Goal: Task Accomplishment & Management: Use online tool/utility

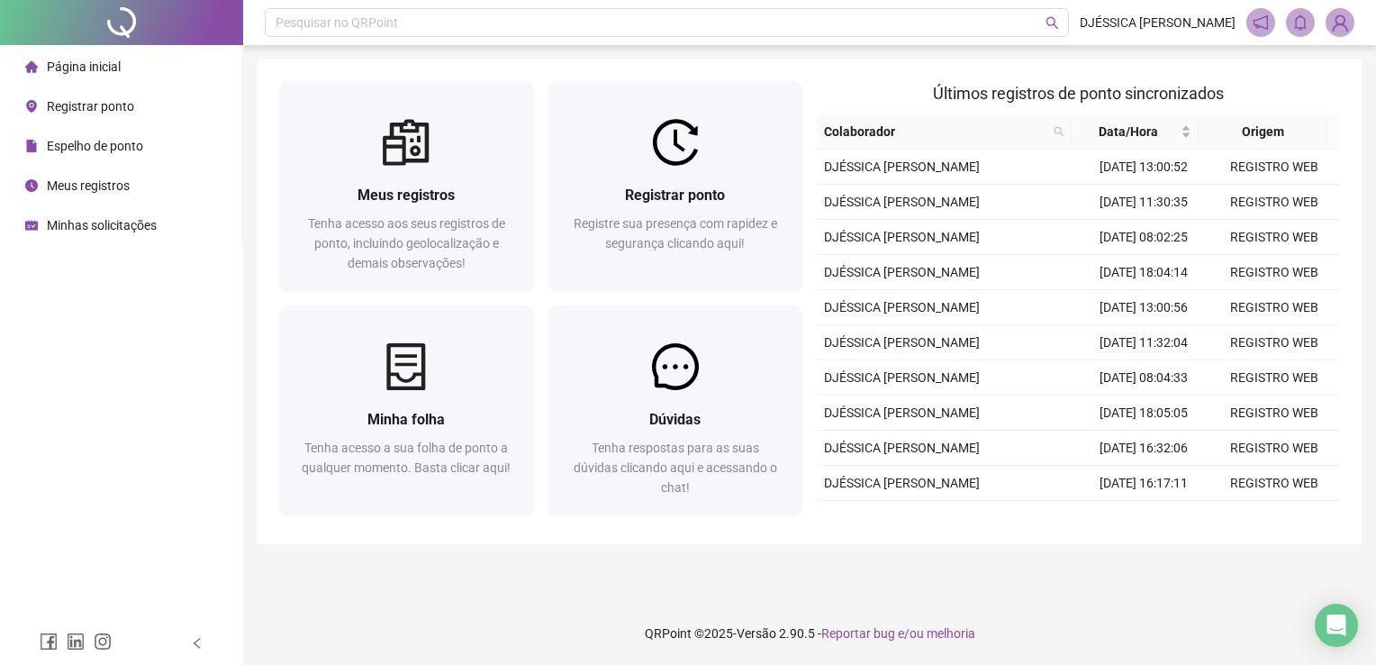
click at [93, 104] on span "Registrar ponto" at bounding box center [90, 106] width 87 height 14
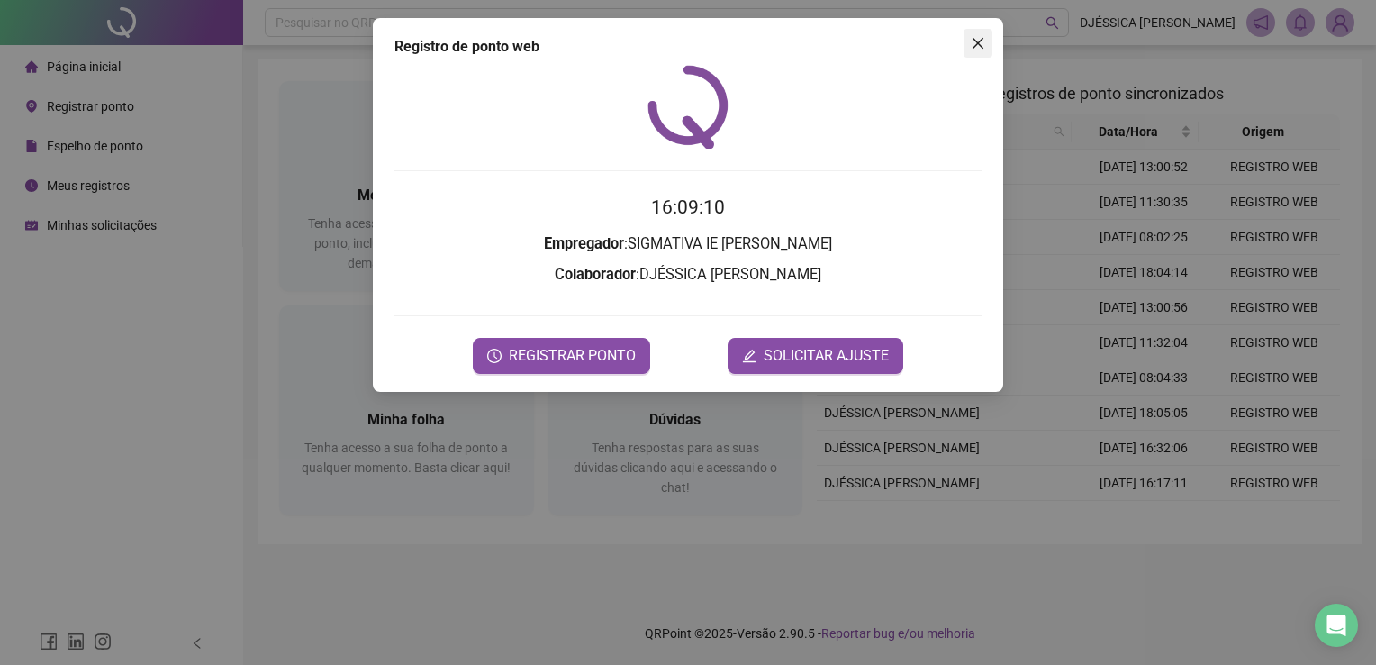
click at [981, 37] on icon "close" at bounding box center [978, 43] width 14 height 14
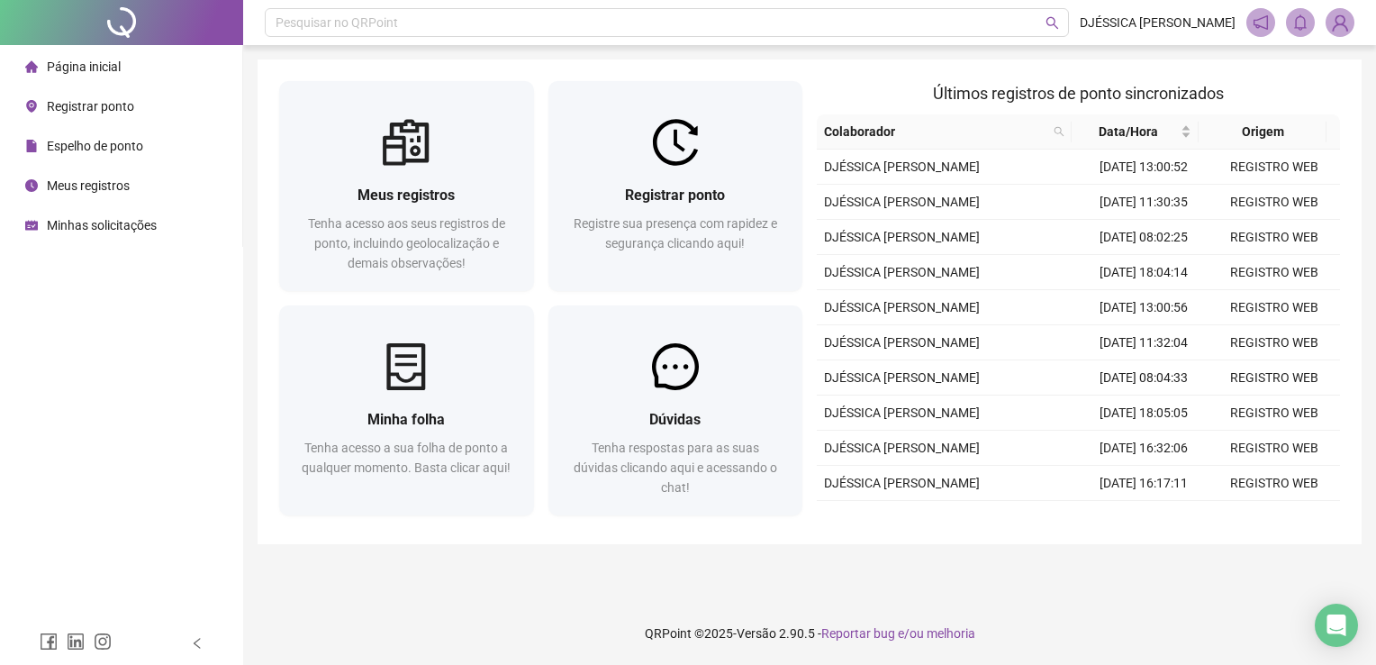
click at [102, 99] on span "Registrar ponto" at bounding box center [90, 106] width 87 height 14
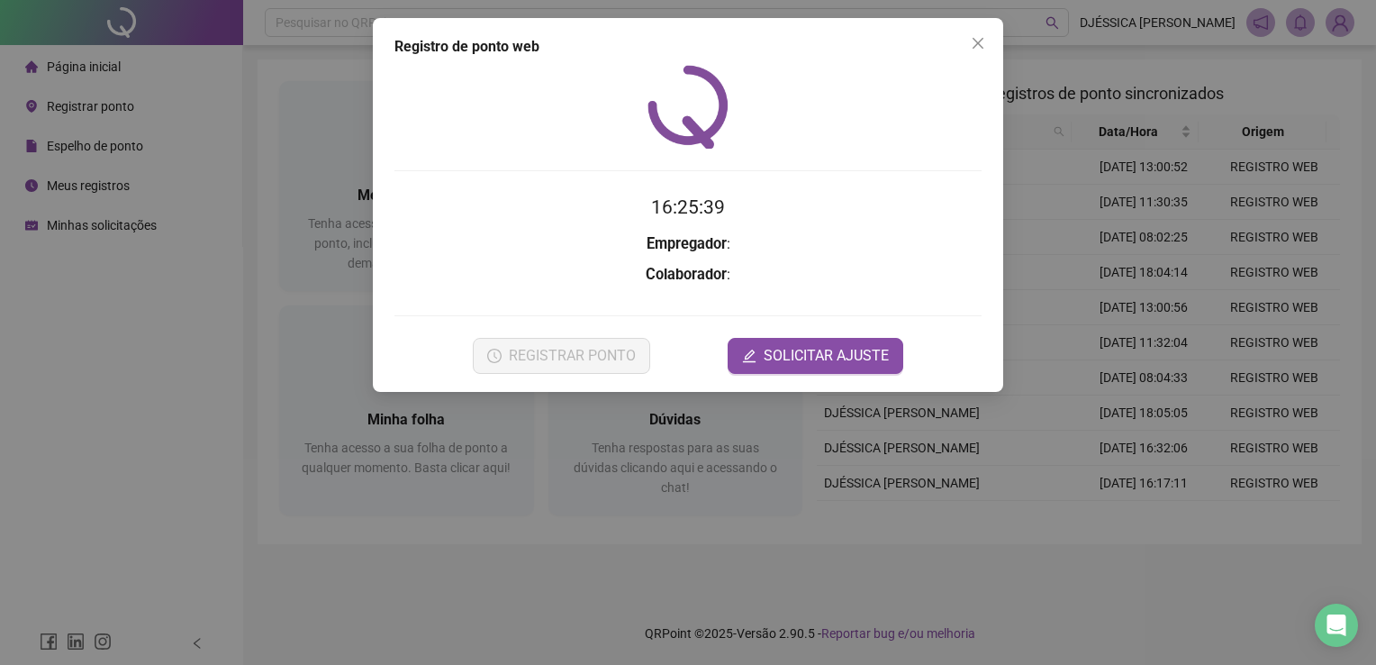
click at [584, 207] on h2 "16:25:39" at bounding box center [688, 208] width 587 height 30
click at [590, 208] on h2 "16:25:40" at bounding box center [688, 208] width 587 height 30
click at [591, 207] on h2 "16:25:40" at bounding box center [688, 208] width 587 height 30
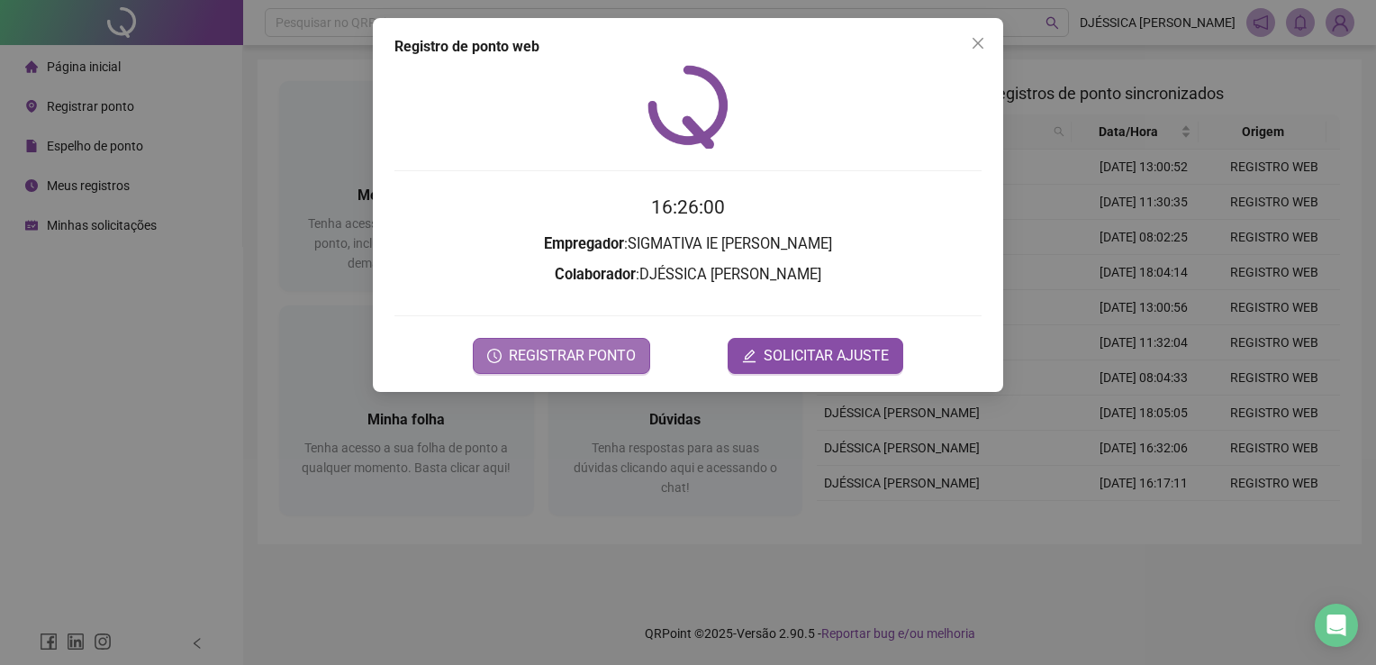
click at [570, 359] on span "REGISTRAR PONTO" at bounding box center [572, 356] width 127 height 22
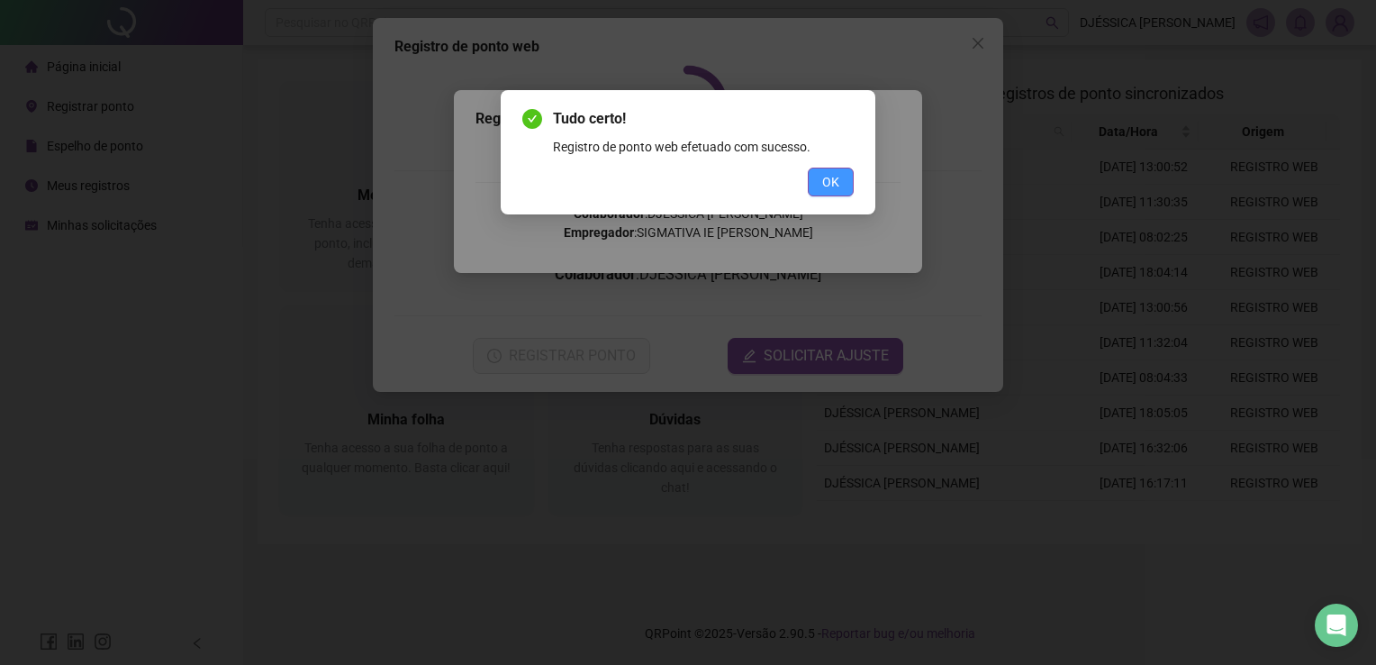
click at [842, 169] on button "OK" at bounding box center [831, 182] width 46 height 29
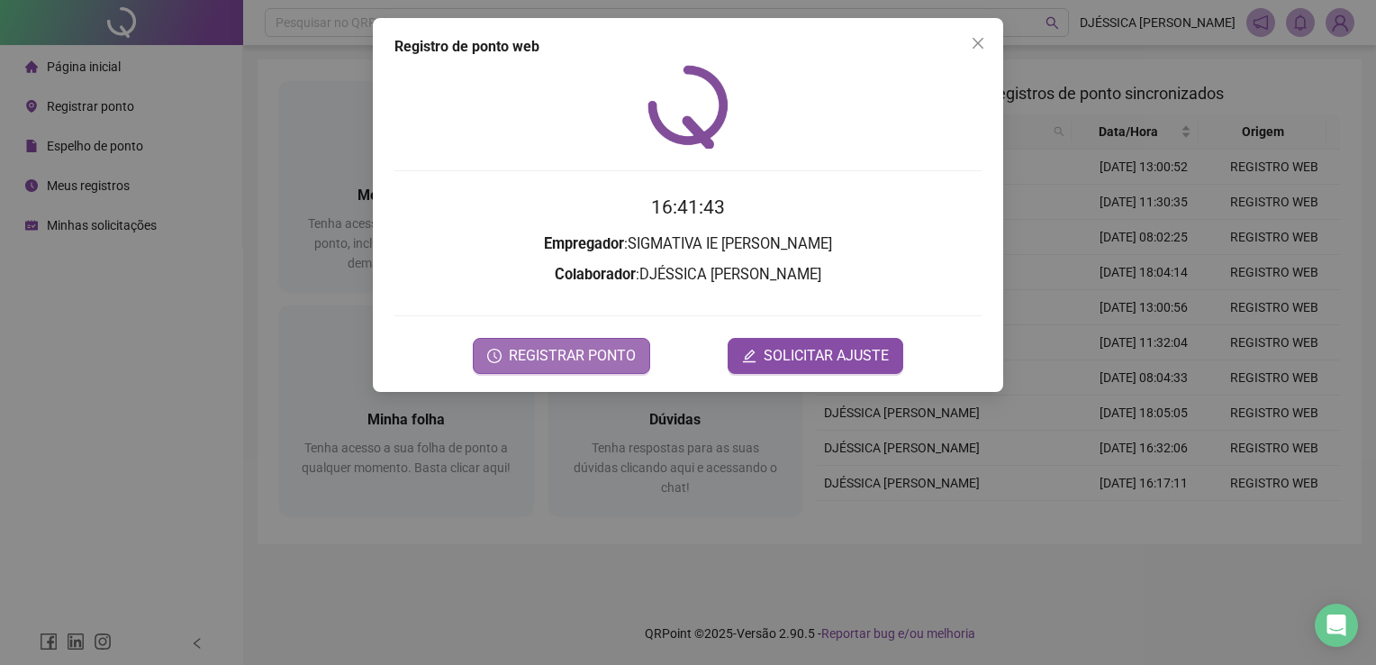
click at [598, 341] on button "REGISTRAR PONTO" at bounding box center [561, 356] width 177 height 36
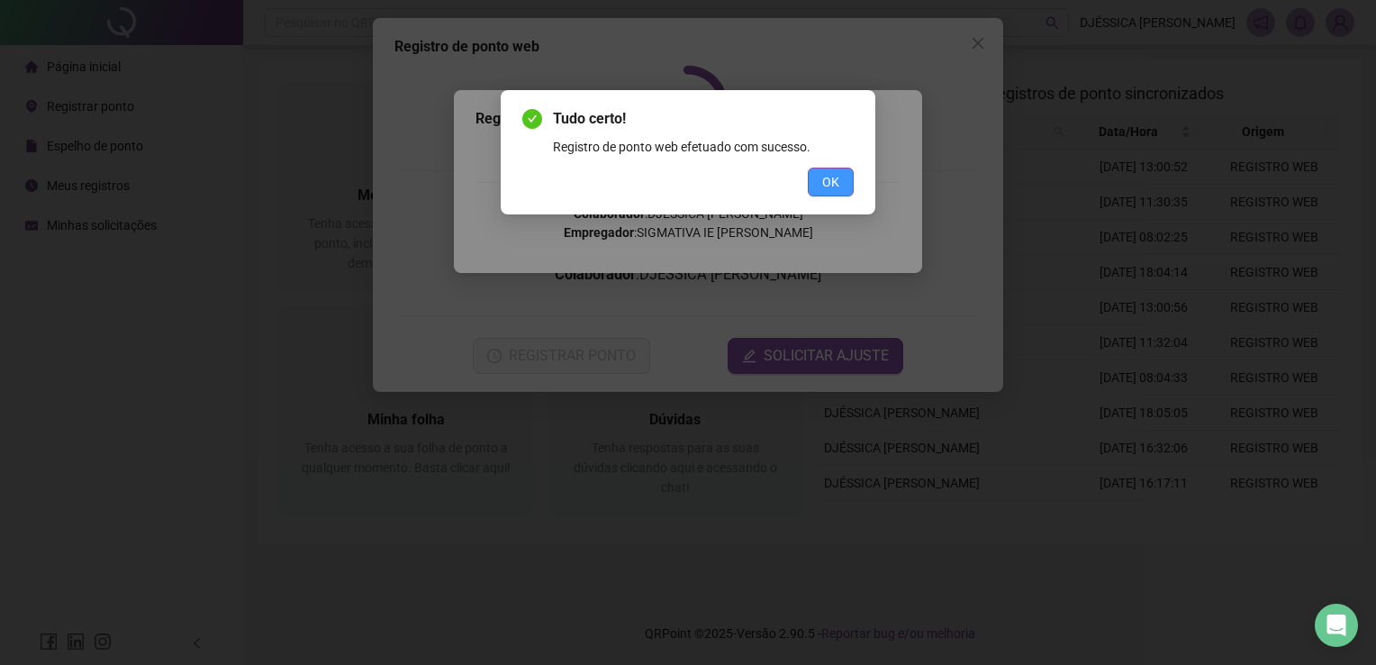
click at [840, 176] on button "OK" at bounding box center [831, 182] width 46 height 29
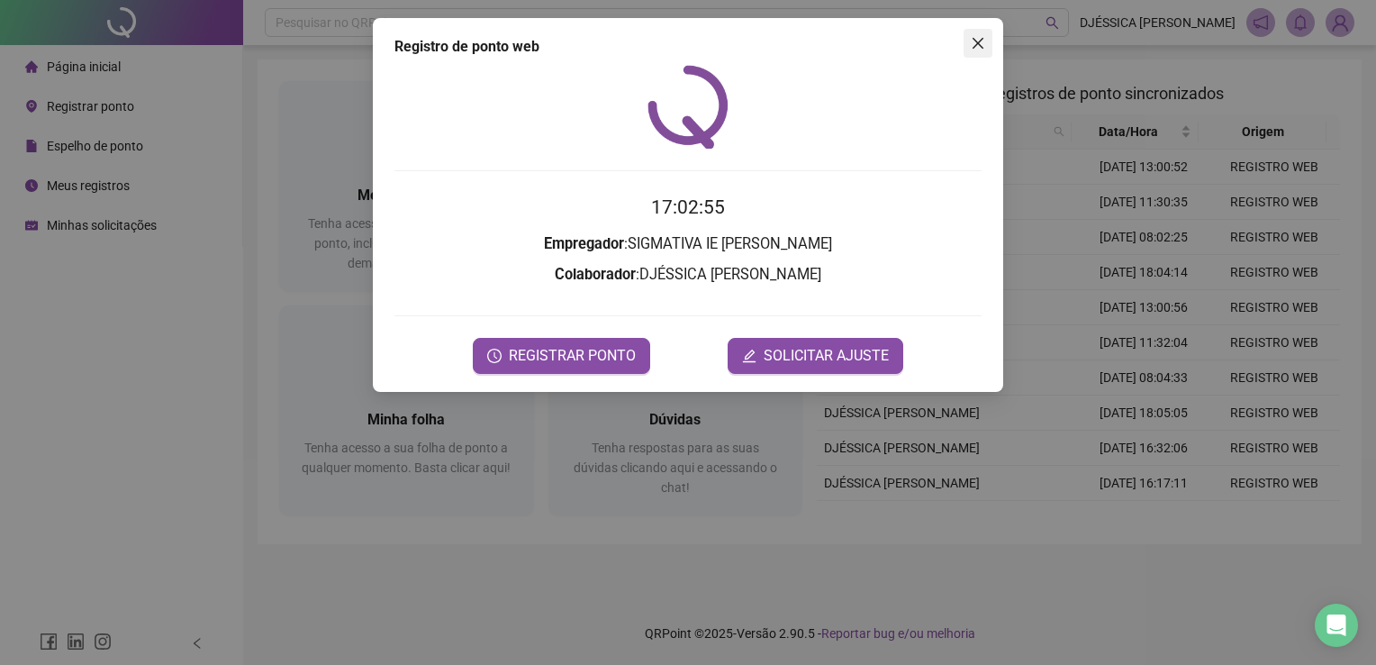
click at [976, 39] on icon "close" at bounding box center [978, 43] width 14 height 14
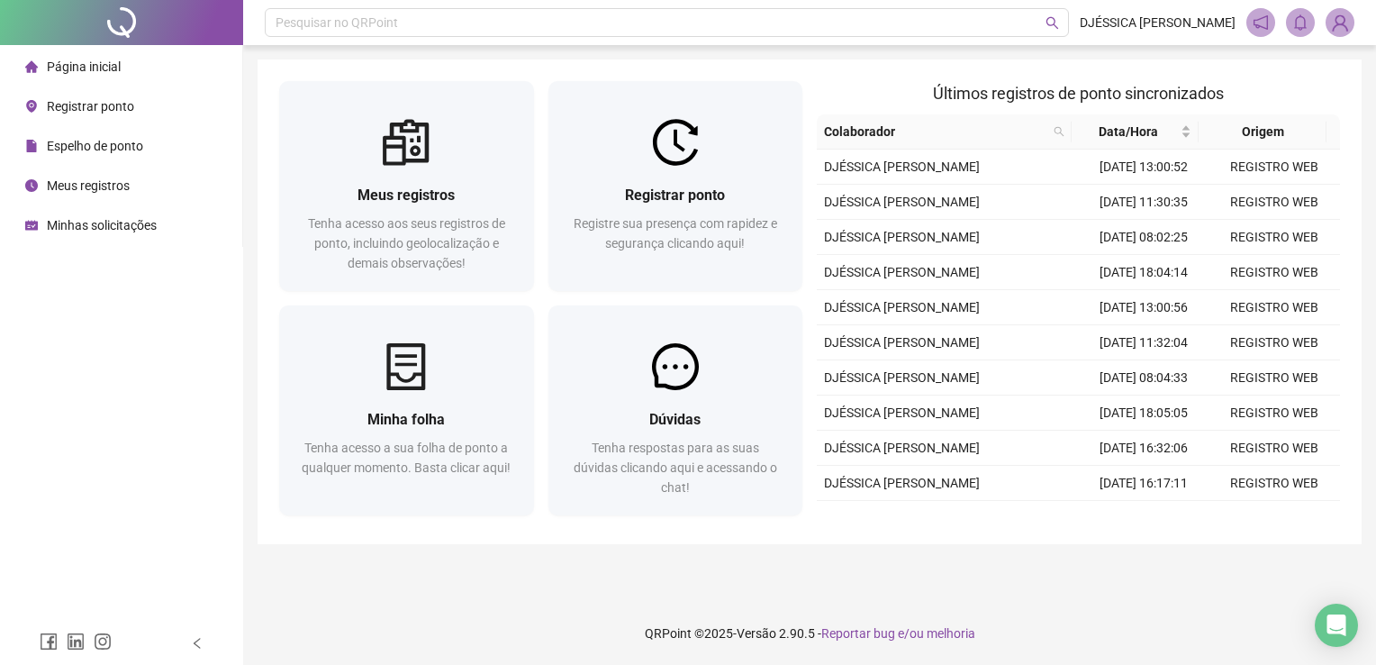
click at [130, 355] on div "Página inicial Registrar ponto Espelho de ponto Meus registros Minhas solicitaç…" at bounding box center [121, 311] width 243 height 622
click at [72, 149] on span "Espelho de ponto" at bounding box center [95, 146] width 96 height 14
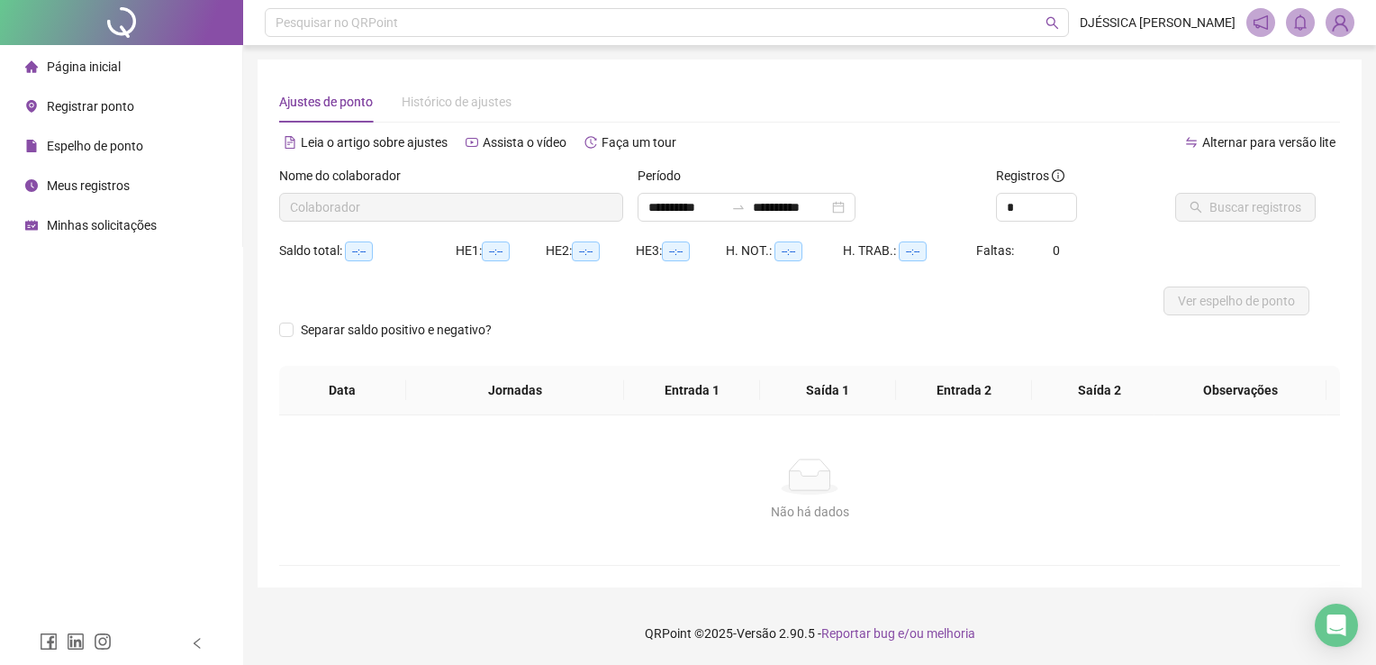
type input "**********"
click at [95, 229] on span "Minhas solicitações" at bounding box center [102, 225] width 110 height 14
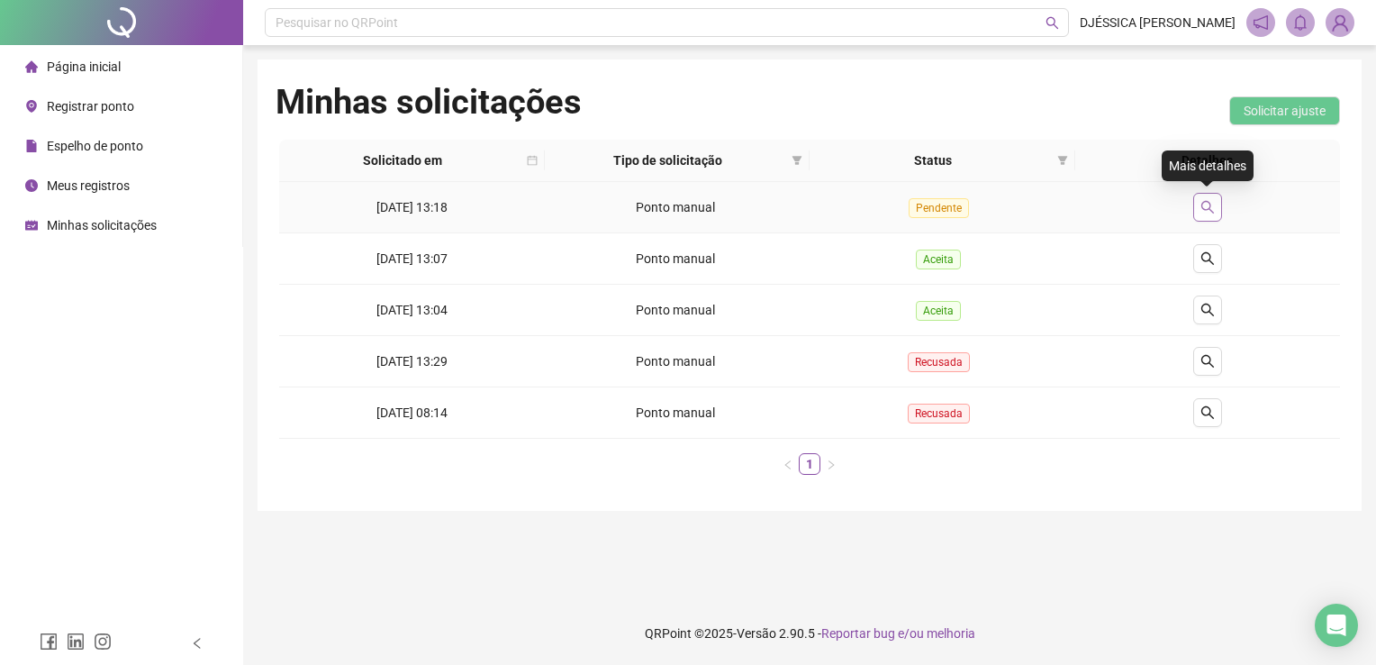
click at [1201, 204] on icon "search" at bounding box center [1208, 207] width 14 height 14
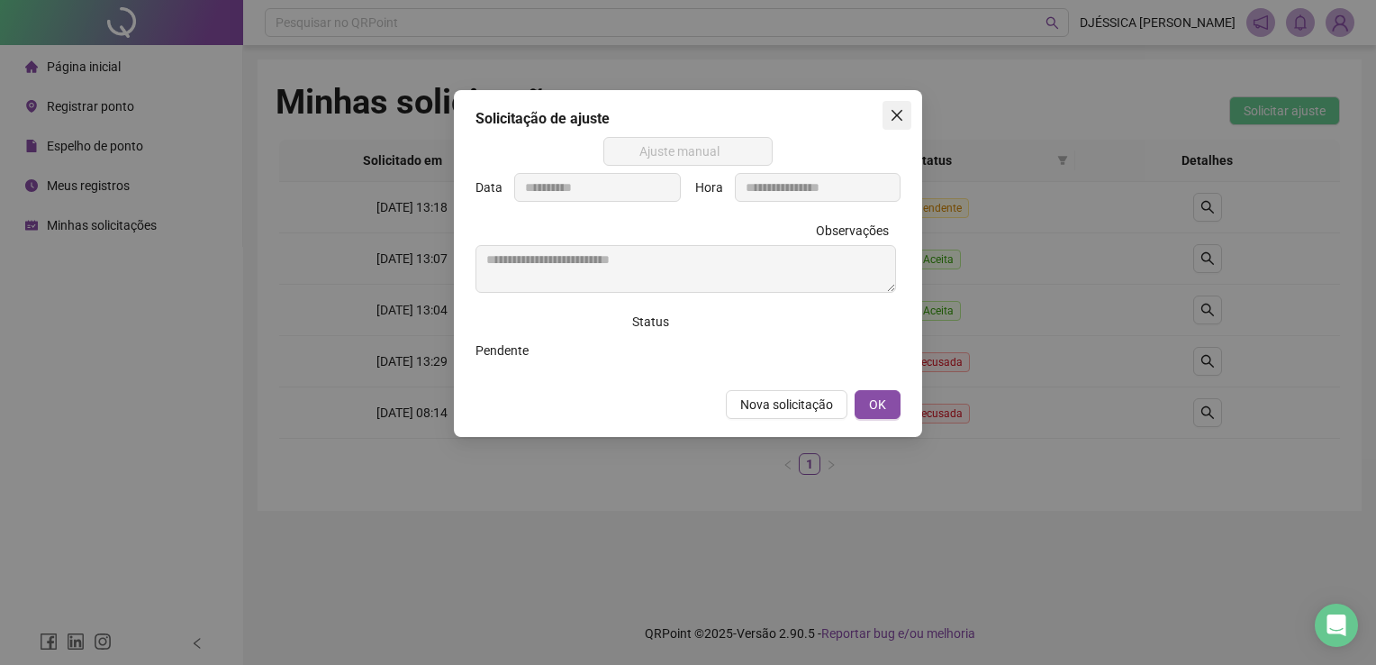
click at [896, 110] on icon "close" at bounding box center [897, 115] width 14 height 14
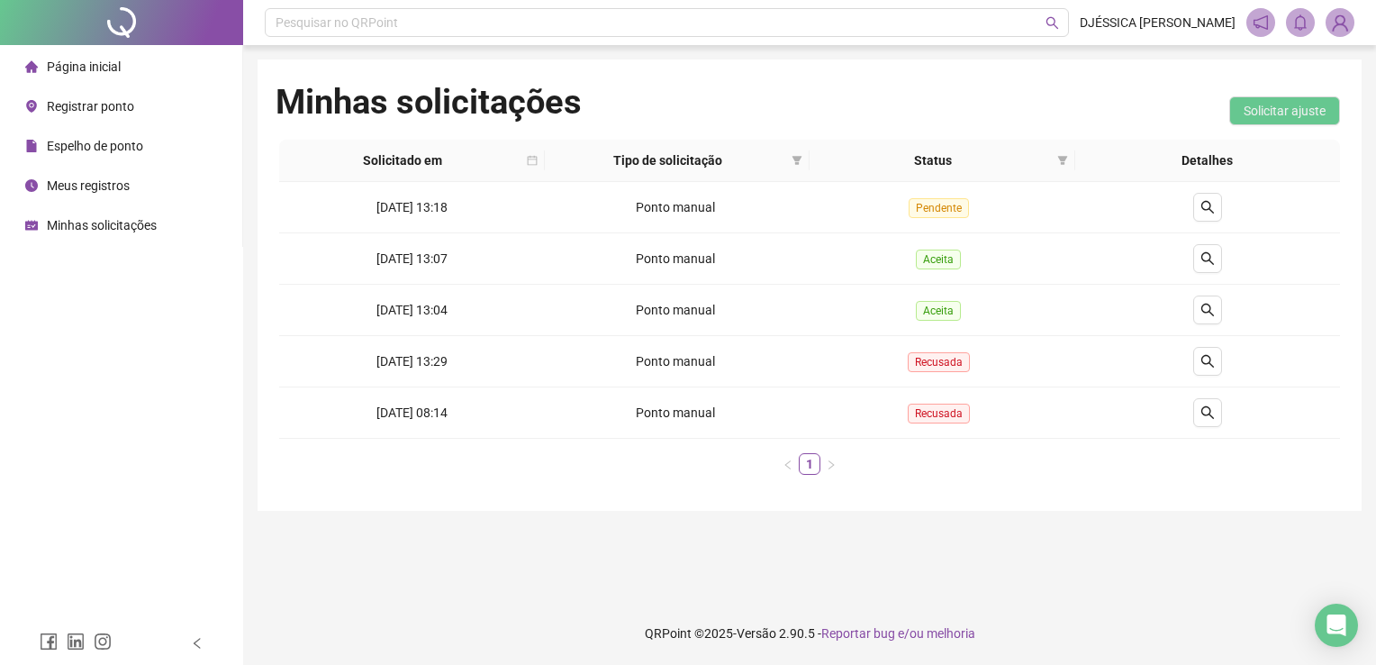
click at [100, 60] on span "Página inicial" at bounding box center [84, 66] width 74 height 14
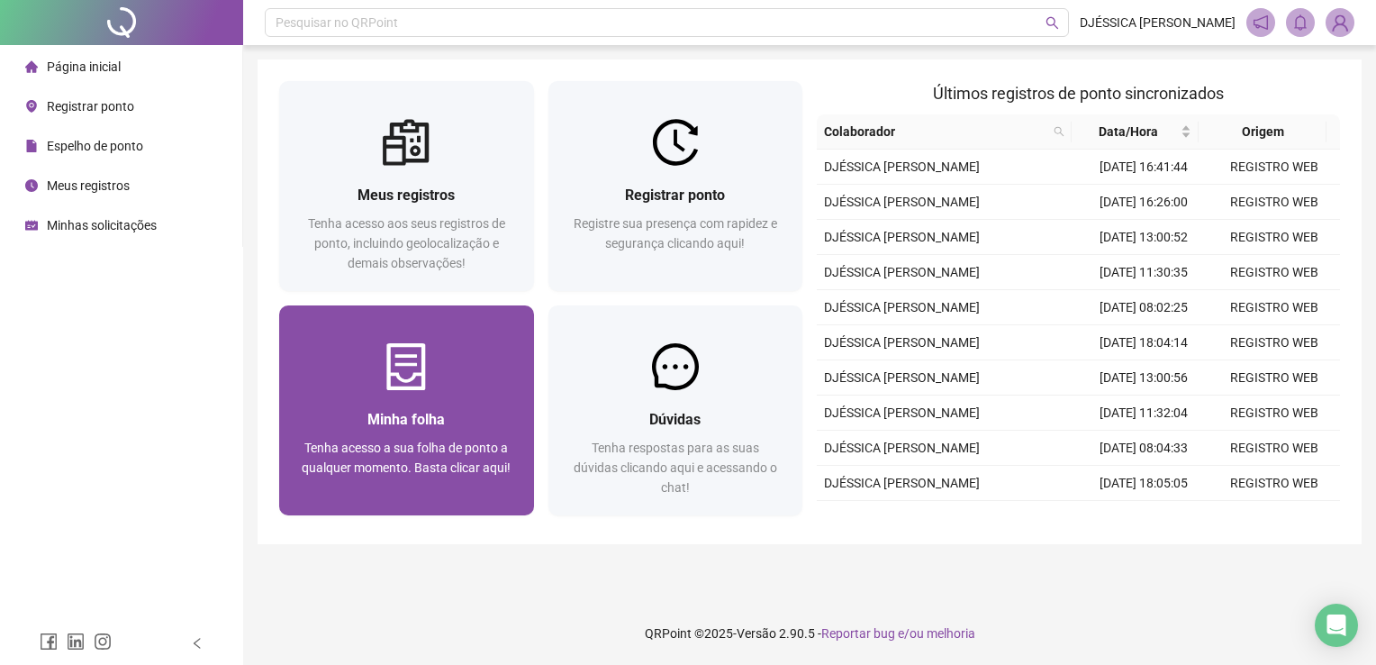
click at [386, 434] on div "Minha folha Tenha acesso a sua folha de ponto a qualquer momento. Basta clicar …" at bounding box center [407, 452] width 212 height 89
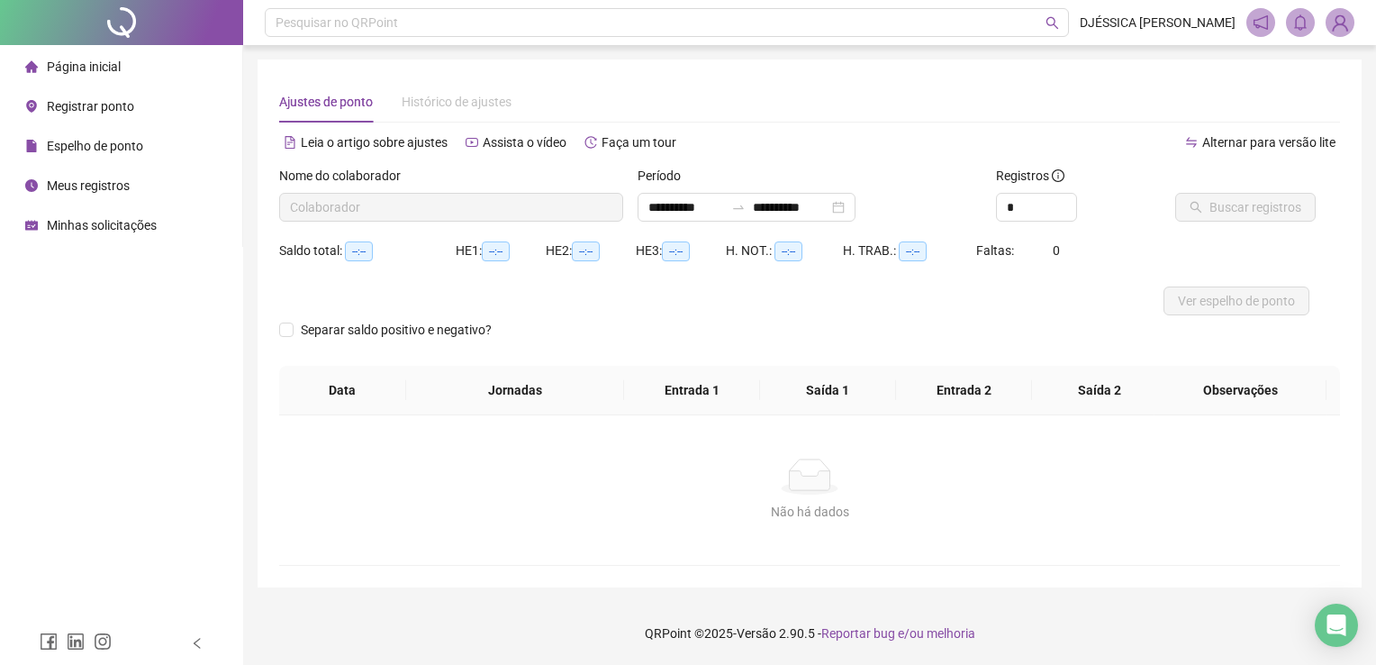
type input "**********"
